Goal: Task Accomplishment & Management: Manage account settings

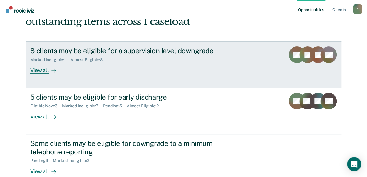
scroll to position [88, 0]
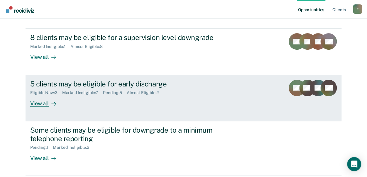
click at [42, 89] on div "Eligible Now : 3 Marked Ineligible : 7 Pending : 5 Almost Eligible : 2" at bounding box center [133, 91] width 206 height 7
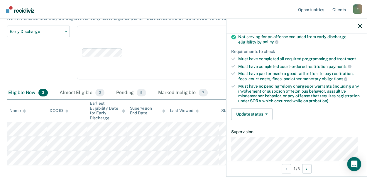
scroll to position [88, 0]
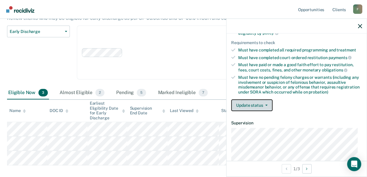
click at [267, 101] on button "Update status" at bounding box center [251, 105] width 41 height 12
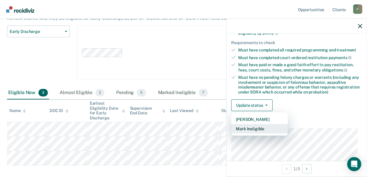
click at [262, 126] on button "Mark Ineligible" at bounding box center [259, 128] width 57 height 9
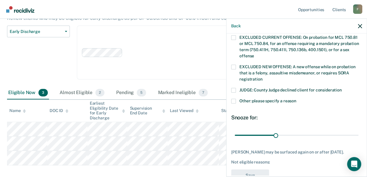
scroll to position [233, 0]
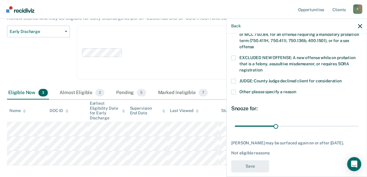
click at [231, 90] on span at bounding box center [233, 92] width 5 height 5
click at [297, 90] on input "Other: please specify a reason" at bounding box center [297, 90] width 0 height 0
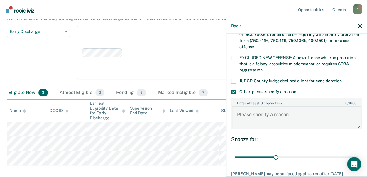
click at [244, 106] on textarea "Enter at least 3 characters 0 / 1600" at bounding box center [297, 117] width 130 height 22
type textarea "Community Service not completed."
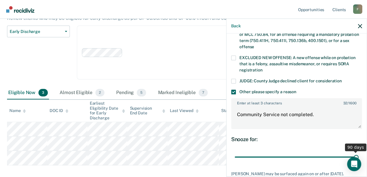
drag, startPoint x: 275, startPoint y: 148, endPoint x: 354, endPoint y: 149, distance: 78.7
type input "90"
click at [354, 152] on input "range" at bounding box center [297, 157] width 124 height 10
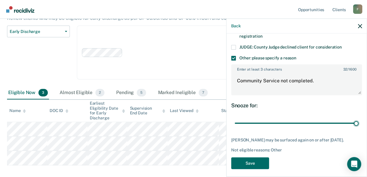
scroll to position [269, 0]
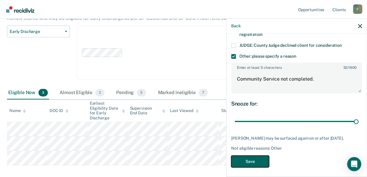
click at [247, 157] on button "Save" at bounding box center [250, 161] width 38 height 12
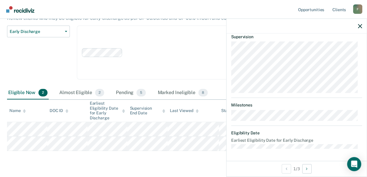
scroll to position [225, 0]
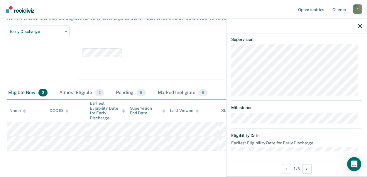
click at [158, 44] on div "Clear agents D10 - WEST D10 - CENTRAL D10 - NORTHEAST D10 - NORTHWEST" at bounding box center [192, 53] width 230 height 54
click at [38, 60] on div "Early Discharge Classification Review Early Discharge Minimum Telephone Reporti…" at bounding box center [38, 56] width 63 height 61
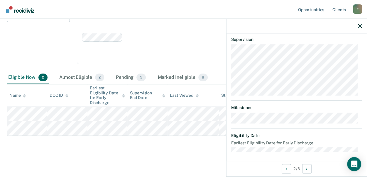
scroll to position [74, 0]
click at [360, 24] on button "button" at bounding box center [360, 25] width 4 height 5
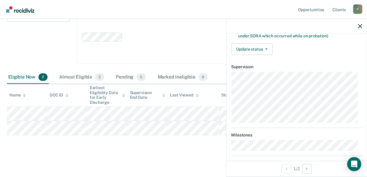
scroll to position [171, 0]
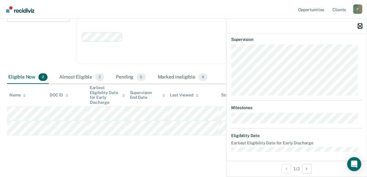
click at [359, 26] on icon "button" at bounding box center [360, 26] width 4 height 4
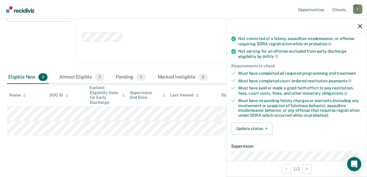
scroll to position [54, 0]
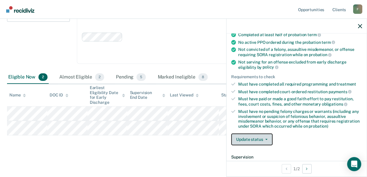
click at [268, 138] on button "Update status" at bounding box center [251, 139] width 41 height 12
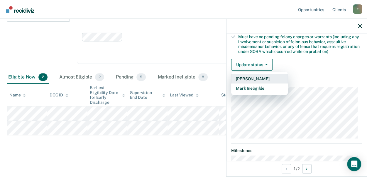
scroll to position [142, 0]
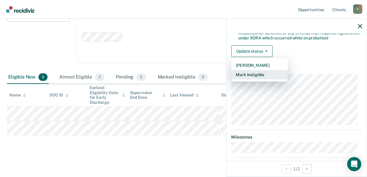
click at [260, 73] on button "Mark Ineligible" at bounding box center [259, 74] width 57 height 9
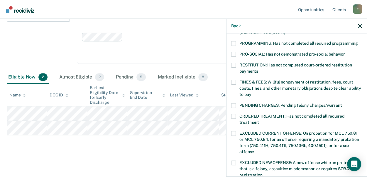
scroll to position [116, 0]
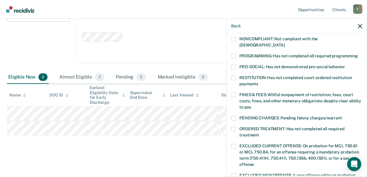
click at [234, 54] on span at bounding box center [233, 56] width 5 height 5
click at [358, 54] on input "PROGRAMMING: Has not completed all required programming" at bounding box center [358, 54] width 0 height 0
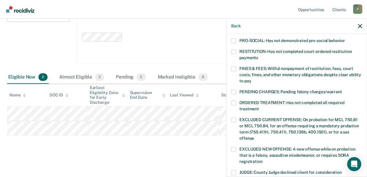
scroll to position [233, 0]
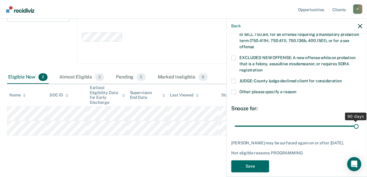
drag, startPoint x: 274, startPoint y: 118, endPoint x: 358, endPoint y: 118, distance: 84.0
type input "90"
click at [358, 121] on input "range" at bounding box center [297, 126] width 124 height 10
click at [253, 160] on button "Save" at bounding box center [250, 166] width 38 height 12
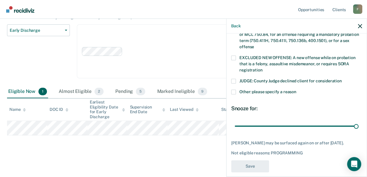
scroll to position [178, 0]
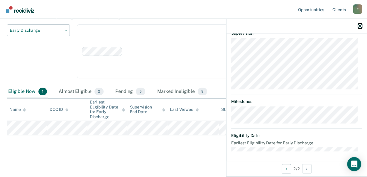
click at [360, 25] on icon "button" at bounding box center [360, 26] width 4 height 4
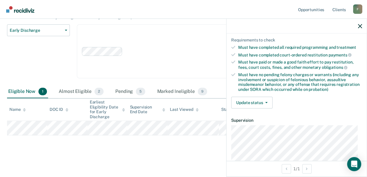
scroll to position [90, 0]
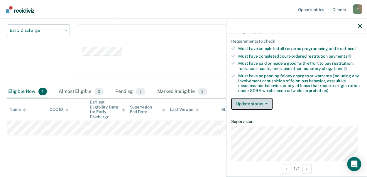
click at [267, 100] on button "Update status" at bounding box center [251, 104] width 41 height 12
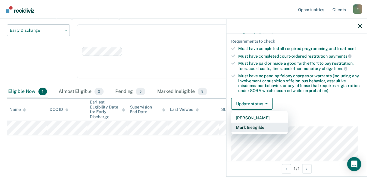
click at [252, 122] on button "Mark Ineligible" at bounding box center [259, 126] width 57 height 9
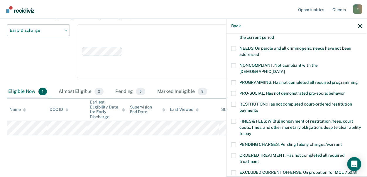
click at [234, 80] on span at bounding box center [233, 82] width 5 height 5
click at [358, 80] on input "PROGRAMMING: Has not completed all required programming" at bounding box center [358, 80] width 0 height 0
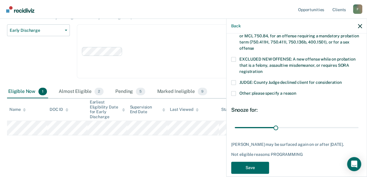
scroll to position [233, 0]
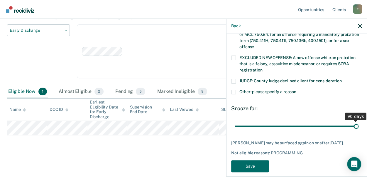
drag, startPoint x: 275, startPoint y: 118, endPoint x: 358, endPoint y: 114, distance: 82.6
type input "90"
click at [358, 121] on input "range" at bounding box center [297, 126] width 124 height 10
click at [249, 163] on button "Save" at bounding box center [250, 166] width 38 height 12
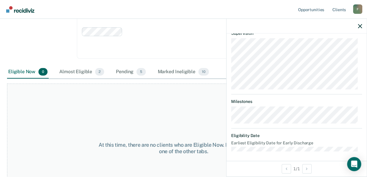
scroll to position [26, 0]
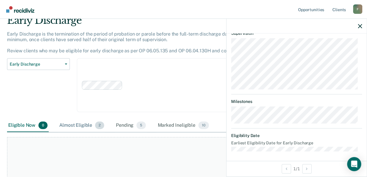
click at [75, 125] on div "Almost Eligible 2" at bounding box center [81, 125] width 47 height 13
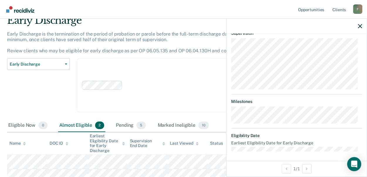
scroll to position [56, 0]
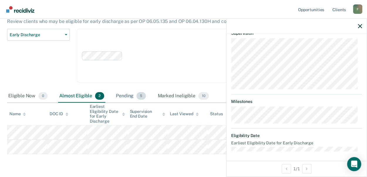
click at [128, 95] on div "Pending 5" at bounding box center [131, 96] width 32 height 13
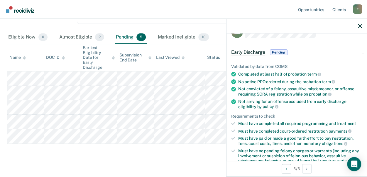
scroll to position [0, 0]
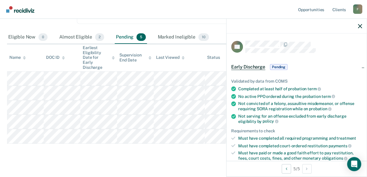
click at [280, 64] on span "Pending" at bounding box center [279, 67] width 18 height 6
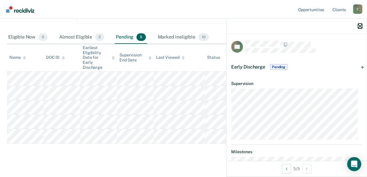
click at [360, 27] on icon "button" at bounding box center [360, 26] width 4 height 4
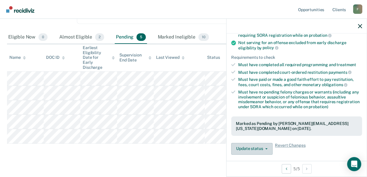
scroll to position [117, 0]
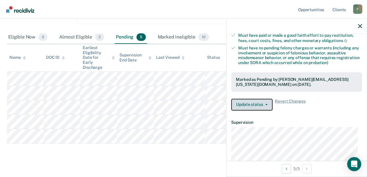
click at [257, 102] on button "Update status" at bounding box center [251, 105] width 41 height 12
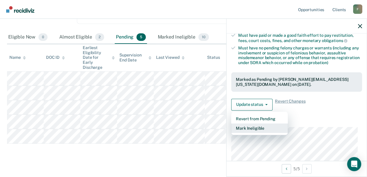
click at [260, 125] on button "Mark Ineligible" at bounding box center [259, 127] width 57 height 9
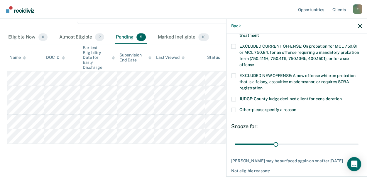
scroll to position [233, 0]
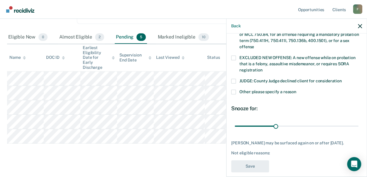
click at [233, 90] on span at bounding box center [233, 92] width 5 height 5
click at [297, 90] on input "Other: please specify a reason" at bounding box center [297, 90] width 0 height 0
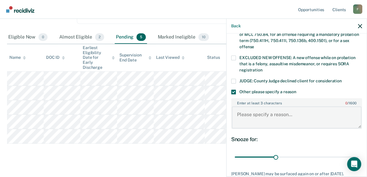
click at [251, 110] on textarea "Enter at least 3 characters 0 / 1600" at bounding box center [297, 117] width 130 height 22
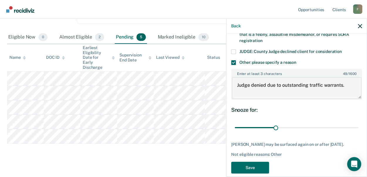
scroll to position [264, 0]
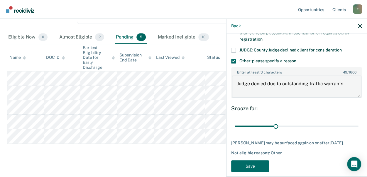
type textarea "Judge denied due to outstanding traffic warrants."
drag, startPoint x: 274, startPoint y: 117, endPoint x: 356, endPoint y: 122, distance: 81.5
type input "90"
click at [356, 122] on input "range" at bounding box center [297, 126] width 124 height 10
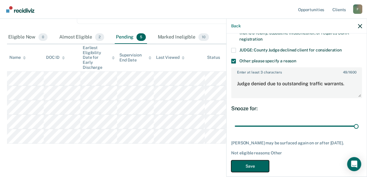
click at [246, 160] on button "Save" at bounding box center [250, 166] width 38 height 12
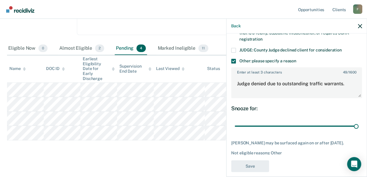
scroll to position [218, 0]
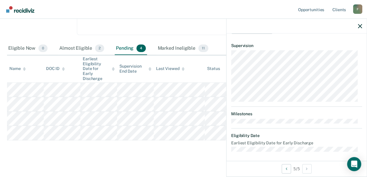
click at [360, 23] on div at bounding box center [297, 26] width 140 height 15
click at [359, 24] on icon "button" at bounding box center [360, 26] width 4 height 4
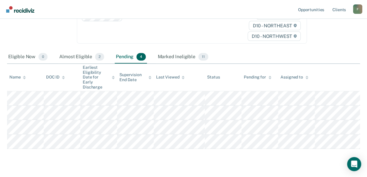
scroll to position [0, 0]
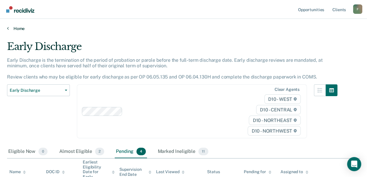
click at [8, 28] on icon at bounding box center [8, 28] width 2 height 5
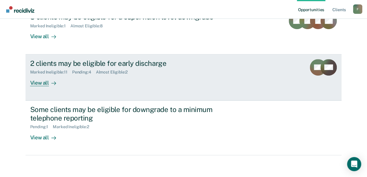
scroll to position [117, 0]
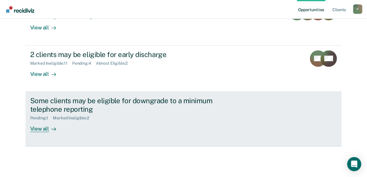
click at [39, 128] on div "View all" at bounding box center [46, 125] width 33 height 11
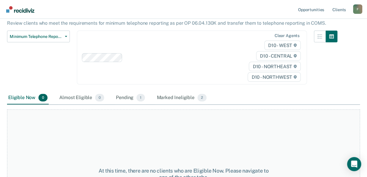
scroll to position [88, 0]
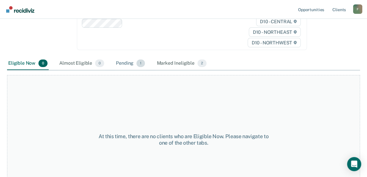
click at [128, 57] on div "Pending 1" at bounding box center [130, 63] width 31 height 13
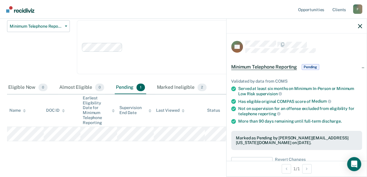
scroll to position [29, 0]
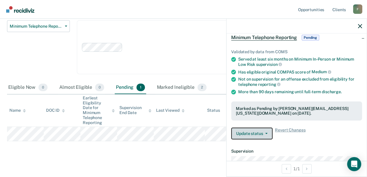
click at [268, 133] on button "Update status" at bounding box center [251, 133] width 41 height 12
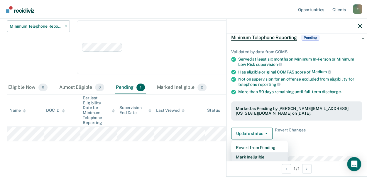
click at [260, 155] on button "Mark Ineligible" at bounding box center [259, 156] width 57 height 9
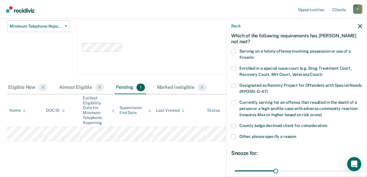
click at [233, 136] on span at bounding box center [233, 136] width 5 height 5
click at [297, 134] on input "Other, please specify a reason" at bounding box center [297, 134] width 0 height 0
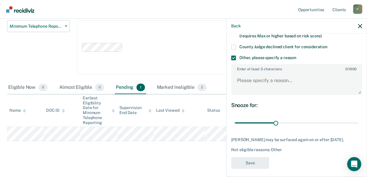
scroll to position [111, 0]
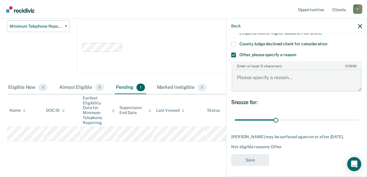
click at [247, 77] on textarea "Enter at least 3 characters 0 / 1600" at bounding box center [297, 80] width 130 height 22
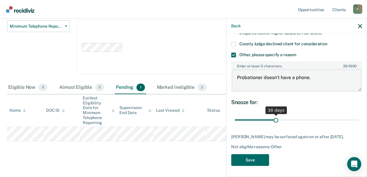
type textarea "Probationer doesn't have a phone."
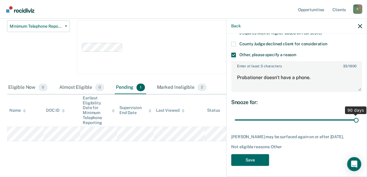
drag, startPoint x: 274, startPoint y: 118, endPoint x: 368, endPoint y: 119, distance: 93.4
type input "90"
click at [359, 119] on input "range" at bounding box center [297, 120] width 124 height 10
click at [252, 162] on button "Save" at bounding box center [250, 160] width 38 height 12
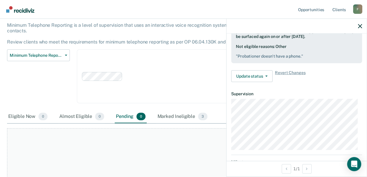
scroll to position [0, 0]
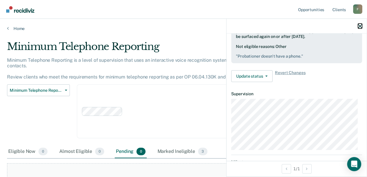
click at [360, 23] on button "button" at bounding box center [360, 25] width 4 height 5
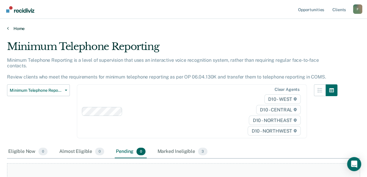
click at [8, 28] on icon at bounding box center [8, 28] width 2 height 5
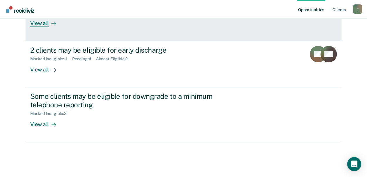
scroll to position [122, 0]
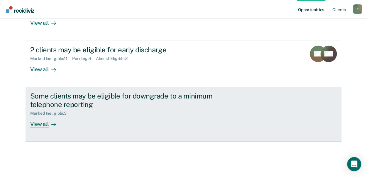
click at [41, 112] on div "Marked Ineligible : 3" at bounding box center [50, 113] width 41 height 5
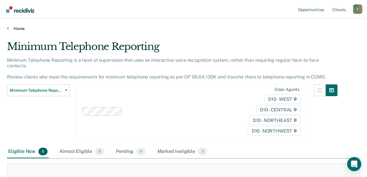
click at [8, 28] on icon at bounding box center [8, 28] width 2 height 5
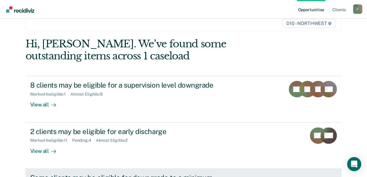
scroll to position [34, 0]
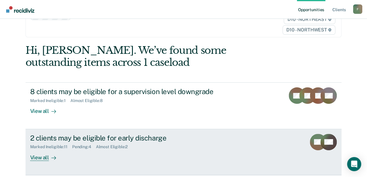
click at [114, 145] on div "Almost Eligible : 2" at bounding box center [114, 146] width 37 height 5
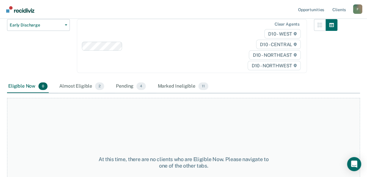
scroll to position [88, 0]
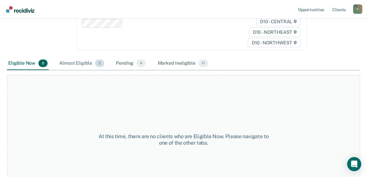
click at [82, 63] on div "Almost Eligible 2" at bounding box center [81, 63] width 47 height 13
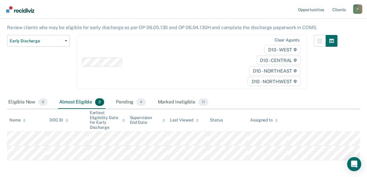
scroll to position [59, 0]
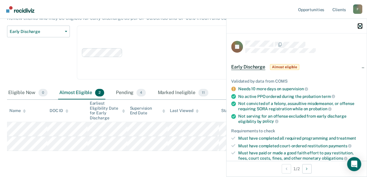
click at [361, 25] on icon "button" at bounding box center [360, 26] width 4 height 4
click at [360, 25] on icon "button" at bounding box center [360, 26] width 4 height 4
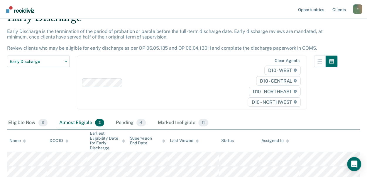
scroll to position [0, 0]
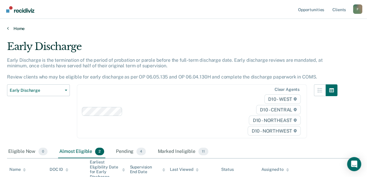
click at [8, 29] on icon at bounding box center [8, 28] width 2 height 5
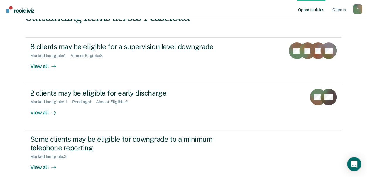
scroll to position [88, 0]
